Goal: Navigation & Orientation: Find specific page/section

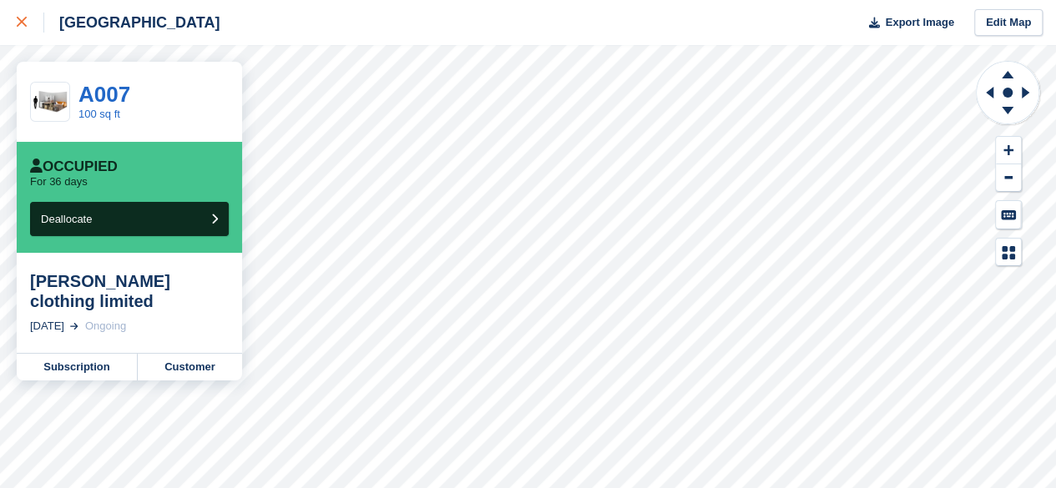
drag, startPoint x: 0, startPoint y: 0, endPoint x: 42, endPoint y: 31, distance: 51.9
click at [42, 31] on div at bounding box center [31, 23] width 28 height 20
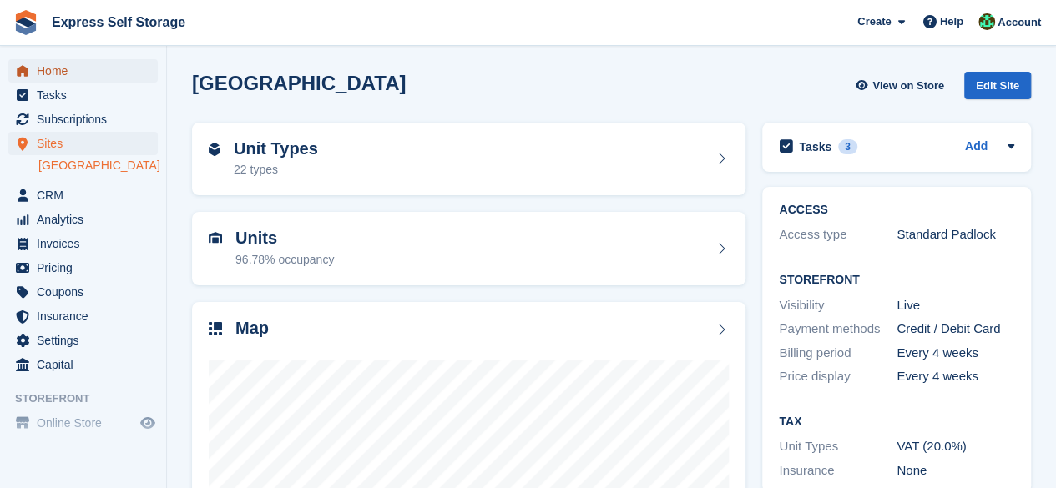
click at [68, 63] on span "Home" at bounding box center [87, 70] width 100 height 23
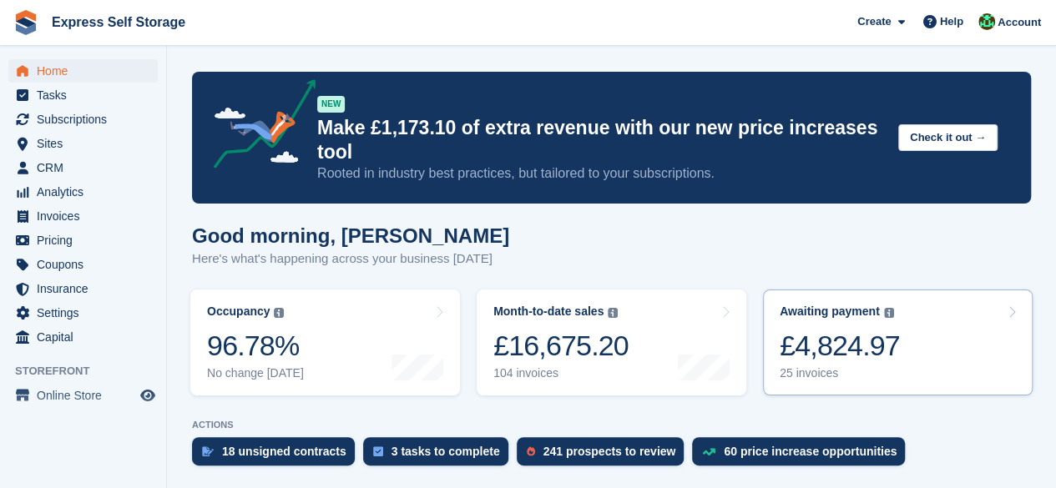
click at [875, 329] on div "£4,824.97" at bounding box center [840, 346] width 120 height 34
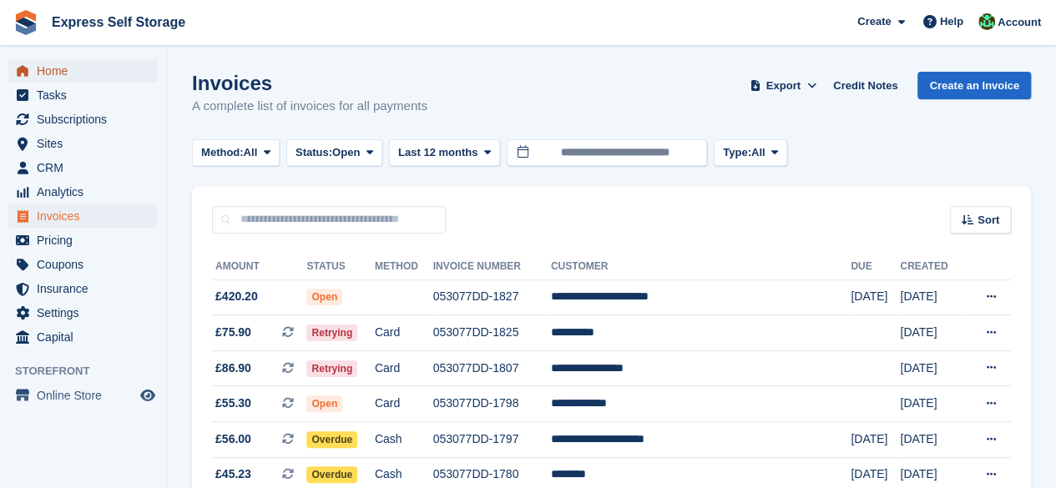
click at [49, 67] on span "Home" at bounding box center [87, 70] width 100 height 23
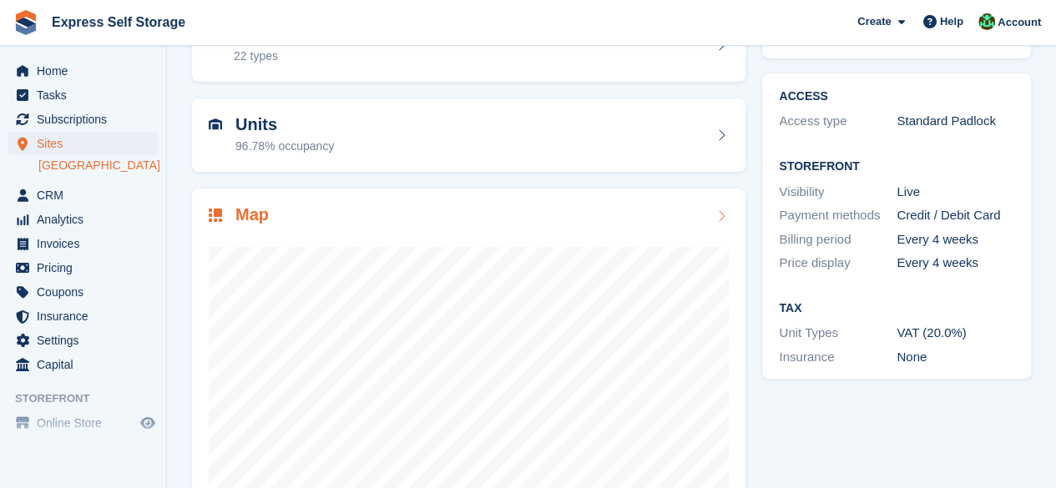
scroll to position [223, 0]
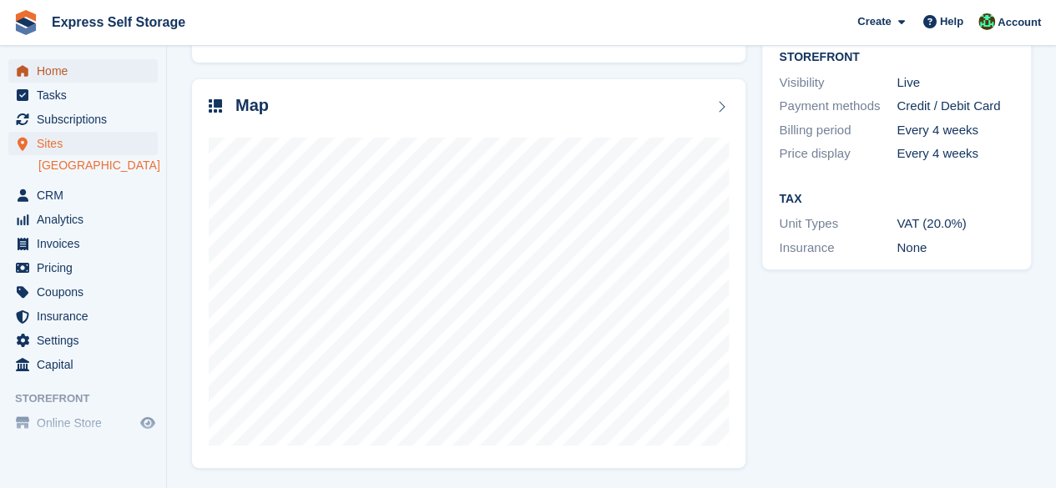
click at [58, 68] on span "Home" at bounding box center [87, 70] width 100 height 23
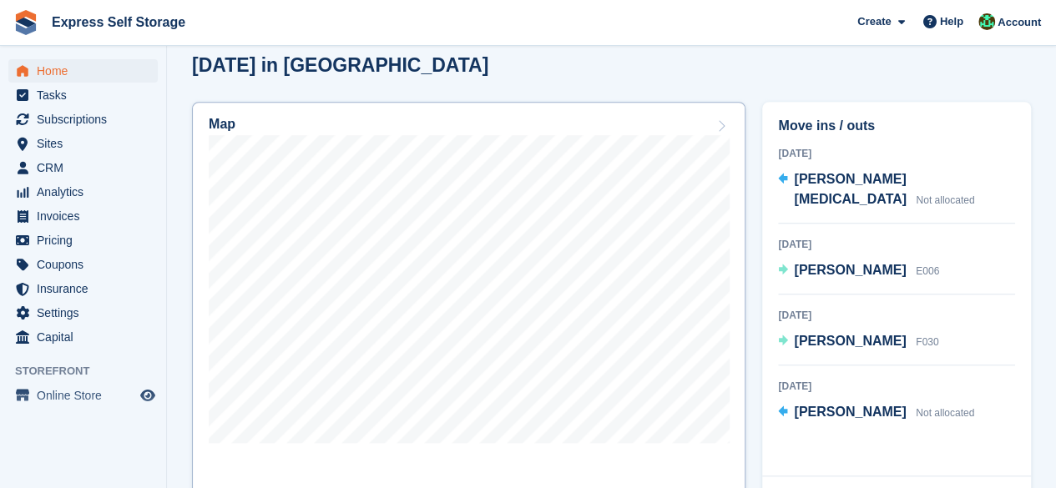
scroll to position [501, 0]
